Goal: Information Seeking & Learning: Understand process/instructions

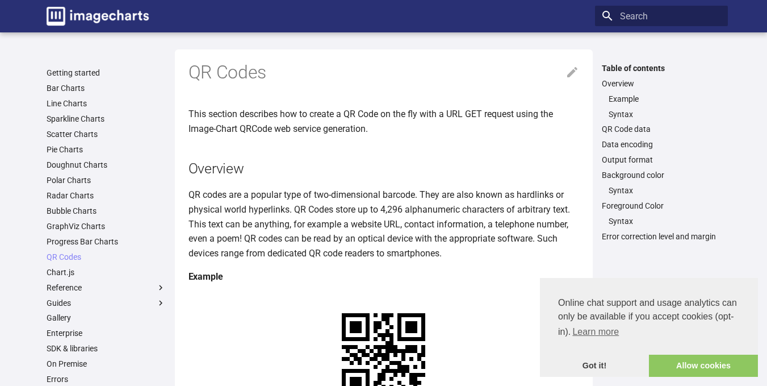
scroll to position [104, 0]
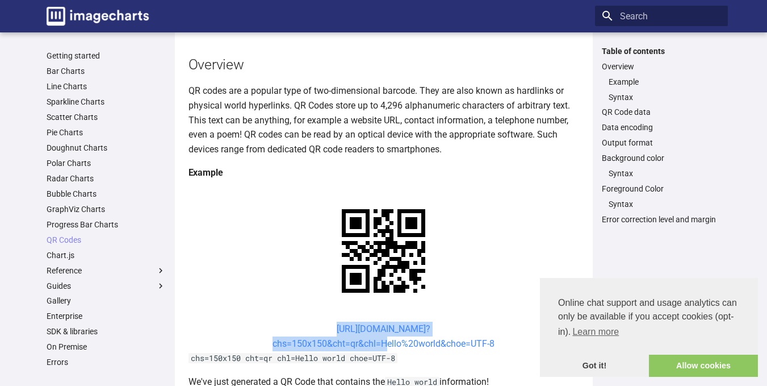
drag, startPoint x: 313, startPoint y: 219, endPoint x: 381, endPoint y: 238, distance: 70.3
click at [381, 321] on center "[URL][DOMAIN_NAME]? chs=150x150&cht=qr&chl=Hello%20world&choe=UTF-8" at bounding box center [384, 335] width 391 height 29
copy link "[URL][DOMAIN_NAME]? chs=150x150&cht=qr&chl="
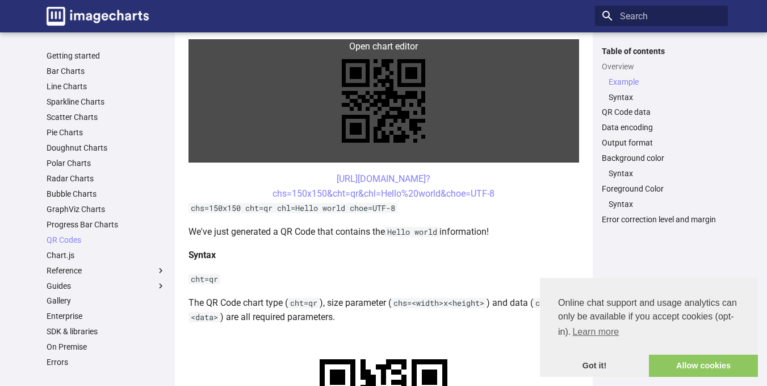
scroll to position [256, 0]
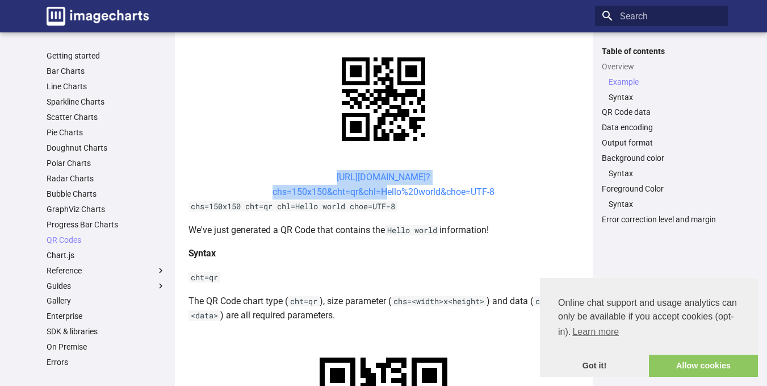
drag, startPoint x: 316, startPoint y: 178, endPoint x: 380, endPoint y: 194, distance: 65.6
click at [380, 194] on center "[URL][DOMAIN_NAME]? chs=150x150&cht=qr&chl=Hello%20world&choe=UTF-8" at bounding box center [384, 184] width 391 height 29
copy link "[URL][DOMAIN_NAME]? chs=150x150&cht=qr&chl="
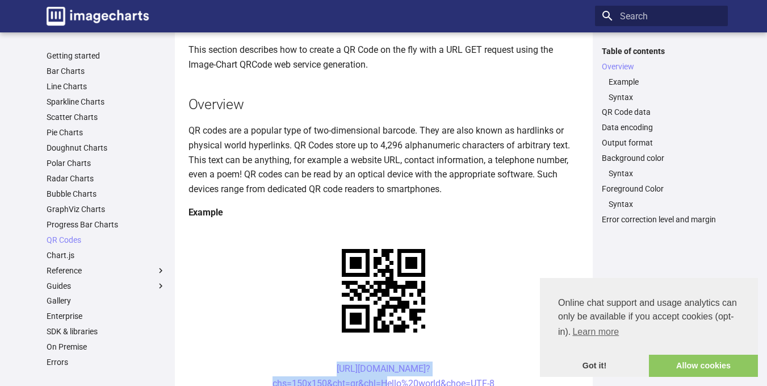
scroll to position [237, 0]
